Goal: Task Accomplishment & Management: Manage account settings

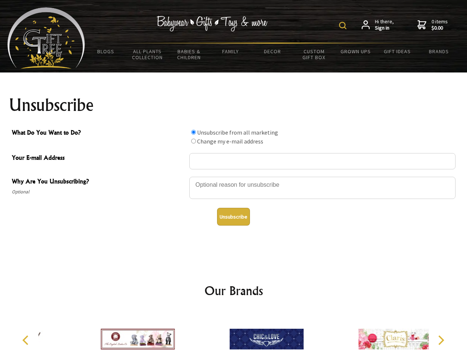
click at [344, 26] on img at bounding box center [342, 25] width 7 height 7
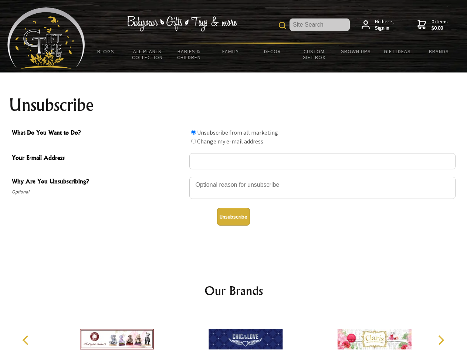
click at [234, 176] on div at bounding box center [322, 189] width 266 height 26
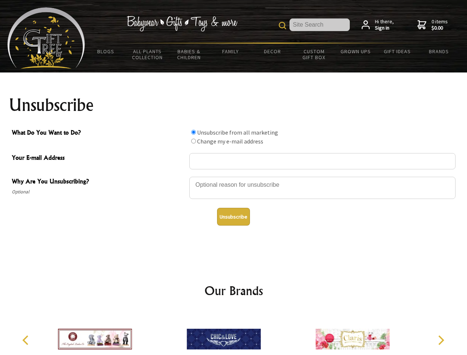
click at [194, 132] on input "What Do You Want to Do?" at bounding box center [193, 132] width 5 height 5
click at [194, 141] on input "What Do You Want to Do?" at bounding box center [193, 141] width 5 height 5
radio input "true"
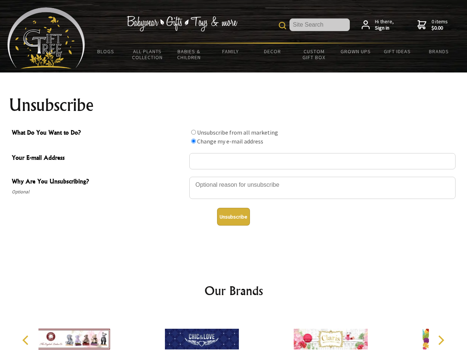
click at [233, 217] on button "Unsubscribe" at bounding box center [233, 217] width 33 height 18
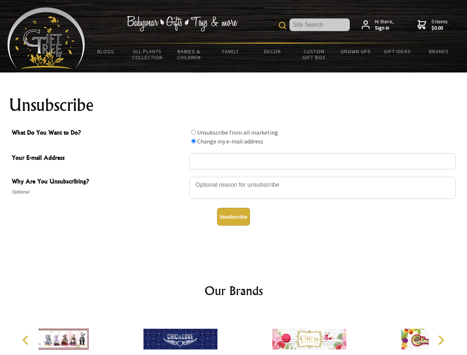
click at [245, 333] on div at bounding box center [309, 341] width 129 height 58
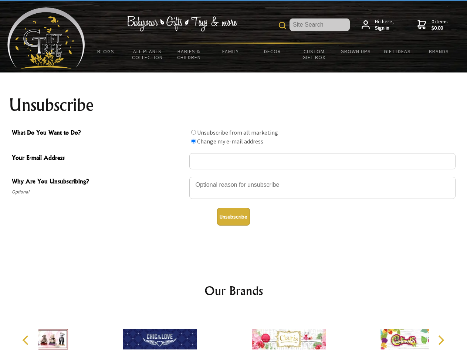
click at [27, 340] on icon "Previous" at bounding box center [26, 341] width 10 height 10
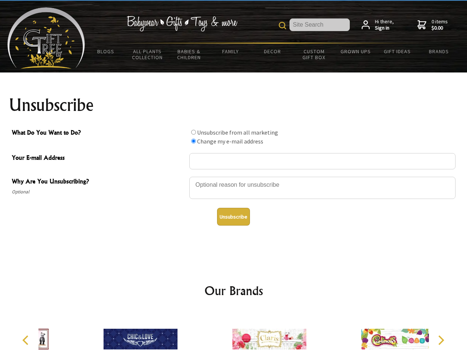
click at [441, 340] on icon "Next" at bounding box center [441, 341] width 10 height 10
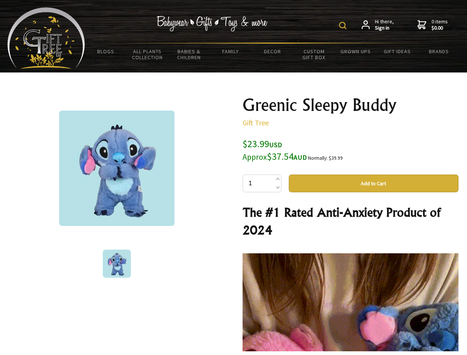
click at [344, 26] on img at bounding box center [342, 25] width 7 height 7
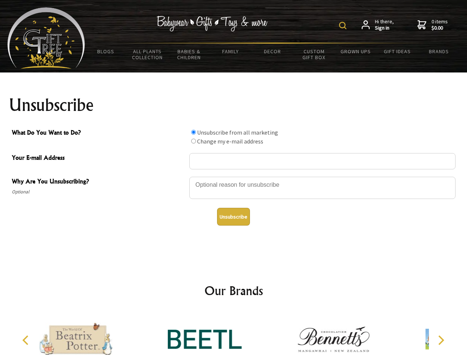
click at [344, 26] on img at bounding box center [342, 25] width 7 height 7
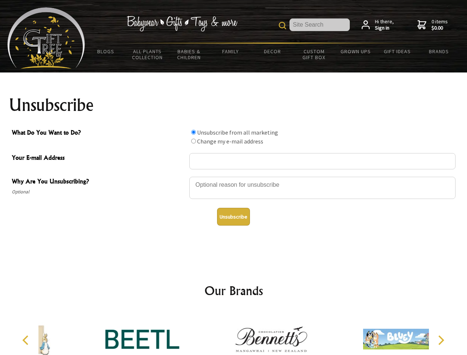
click at [234, 176] on div at bounding box center [322, 189] width 266 height 26
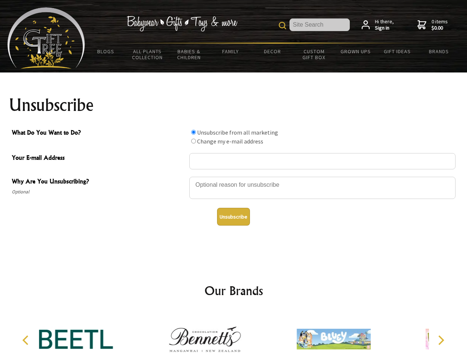
click at [194, 132] on input "What Do You Want to Do?" at bounding box center [193, 132] width 5 height 5
click at [194, 141] on input "What Do You Want to Do?" at bounding box center [193, 141] width 5 height 5
radio input "true"
